Goal: Ask a question: Seek information or help from site administrators or community

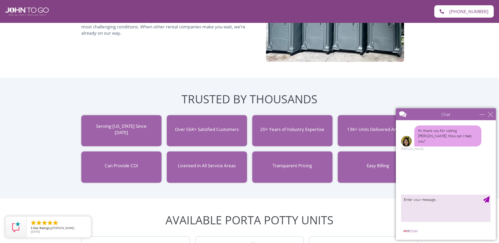
scroll to position [421, 0]
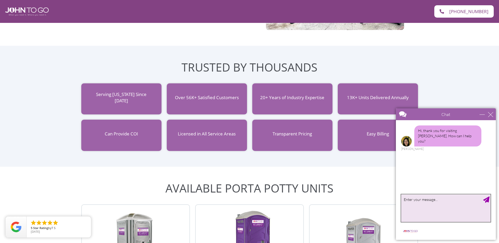
click at [432, 204] on textarea "type your message" at bounding box center [446, 209] width 90 height 28
type textarea "Hi im looking for a weekly rental for a portable toilet for my project in [GEOG…"
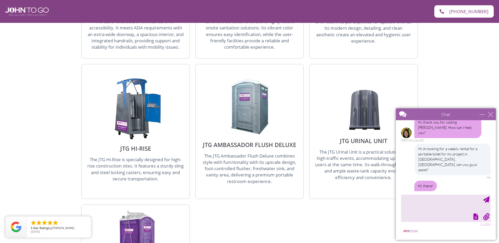
scroll to position [31, 0]
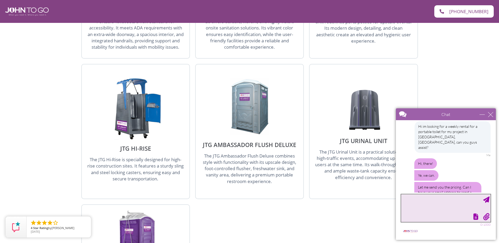
click at [419, 206] on textarea "type your message" at bounding box center [446, 209] width 90 height 28
type textarea "G"
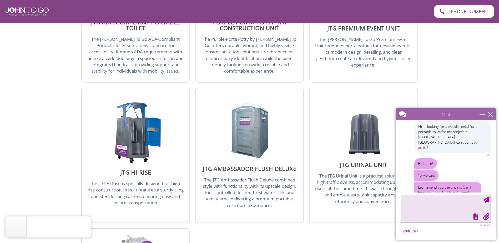
scroll to position [737, 0]
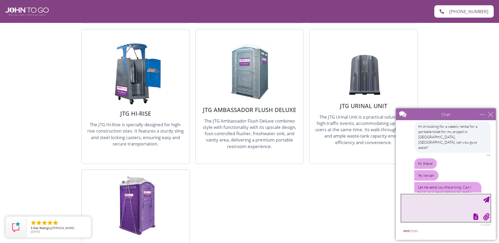
click at [422, 207] on textarea "type your message" at bounding box center [446, 209] width 90 height 28
type textarea "[EMAIL_ADDRESS][DOMAIN_NAME]"
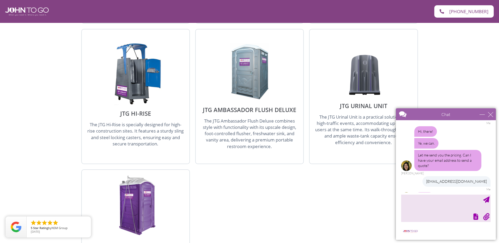
scroll to position [80, 0]
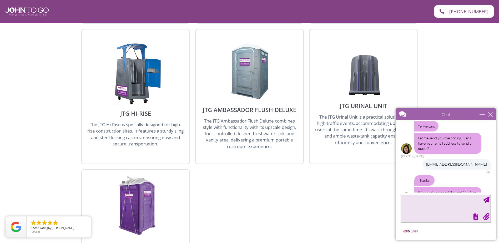
click at [421, 196] on textarea "type your message" at bounding box center [446, 209] width 90 height 28
type textarea "i need it ASAP and just 1 weeks time - 7-10 days max"
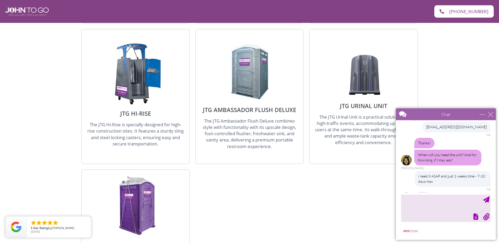
scroll to position [140, 0]
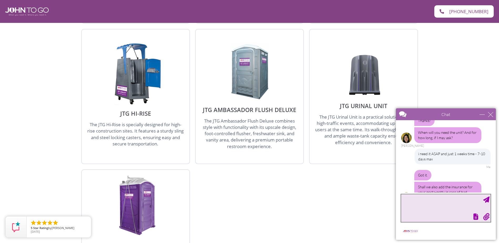
click at [441, 201] on textarea "type your message" at bounding box center [446, 209] width 90 height 28
click at [439, 203] on textarea "type your message" at bounding box center [446, 209] width 90 height 28
type textarea "yeah"
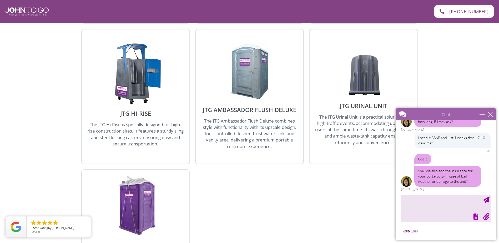
scroll to position [172, 0]
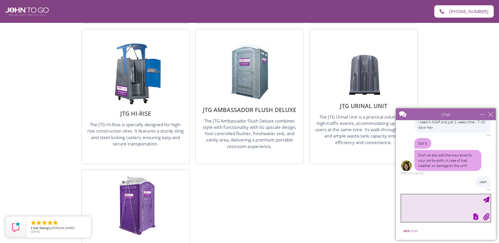
click at [427, 202] on textarea "type your message" at bounding box center [446, 209] width 90 height 28
click at [417, 205] on textarea "type your message" at bounding box center [446, 209] width 90 height 28
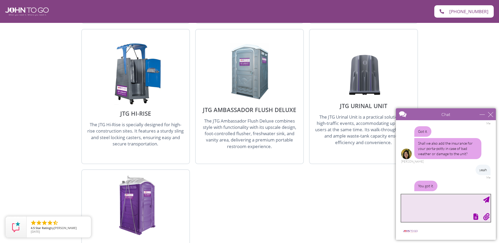
click at [427, 201] on textarea "type your message" at bounding box center [446, 209] width 90 height 28
type textarea "h"
type textarea "thank you!"
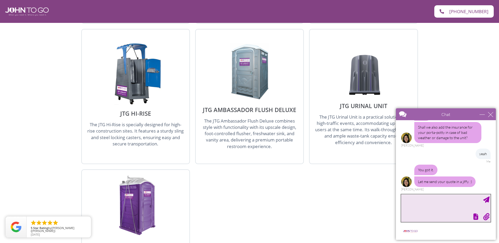
scroll to position [226, 0]
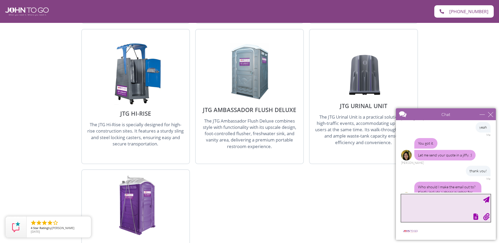
click at [424, 201] on textarea "type your message" at bounding box center [446, 209] width 90 height 28
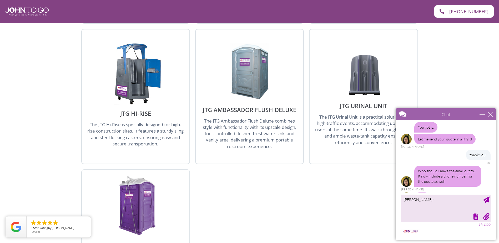
scroll to position [248, 0]
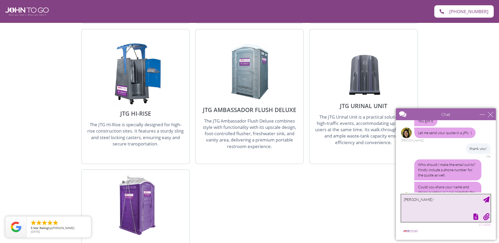
click at [448, 200] on textarea "[PERSON_NAME] -" at bounding box center [446, 209] width 90 height 28
type textarea "[PERSON_NAME] - [PHONE_NUMBER]"
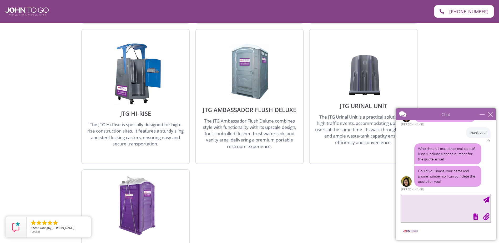
type textarea "R"
type textarea "make it out to Resia Construction, LLC"
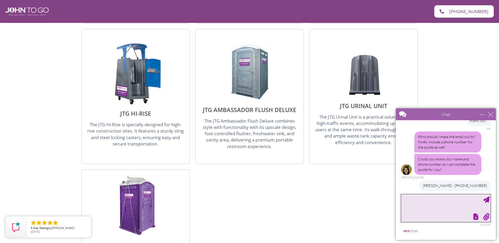
scroll to position [292, 0]
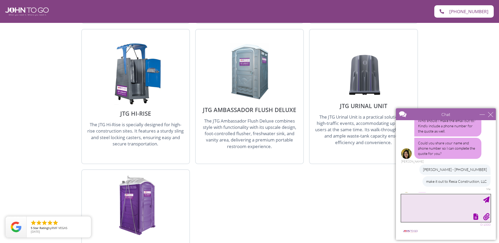
click at [414, 205] on textarea "type your message" at bounding box center [446, 209] width 90 height 28
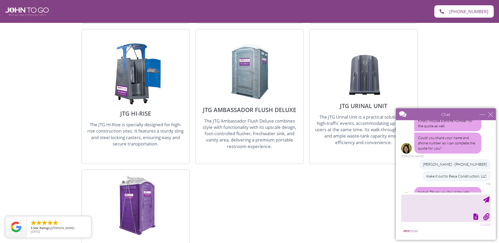
scroll to position [315, 0]
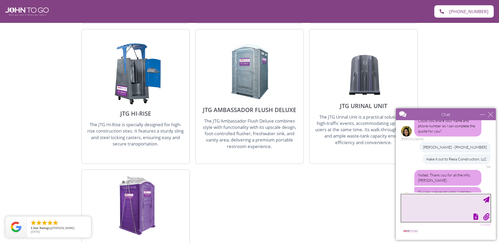
click at [433, 205] on textarea "type your message" at bounding box center [446, 209] width 90 height 28
type textarea "of course! thank you!"
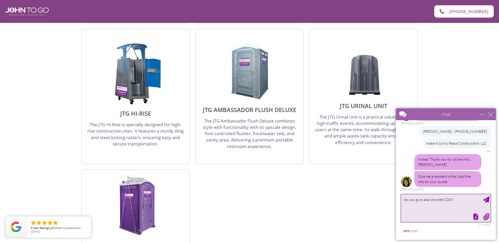
type textarea "do you guys also provide COIs?"
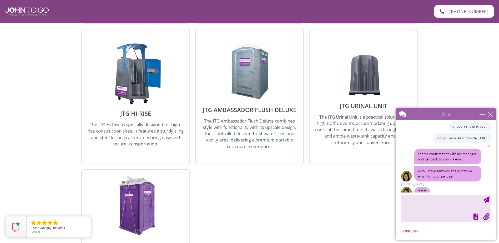
scroll to position [403, 0]
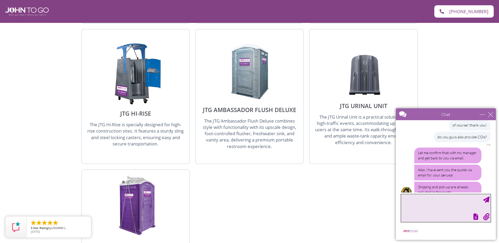
click at [437, 201] on textarea "type your message" at bounding box center [446, 209] width 90 height 28
click at [431, 204] on textarea "type your message" at bounding box center [446, 209] width 90 height 28
type textarea "got it. do you only have a monthly rate?"
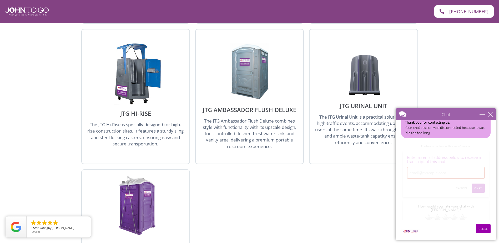
scroll to position [505, 0]
